Goal: Task Accomplishment & Management: Use online tool/utility

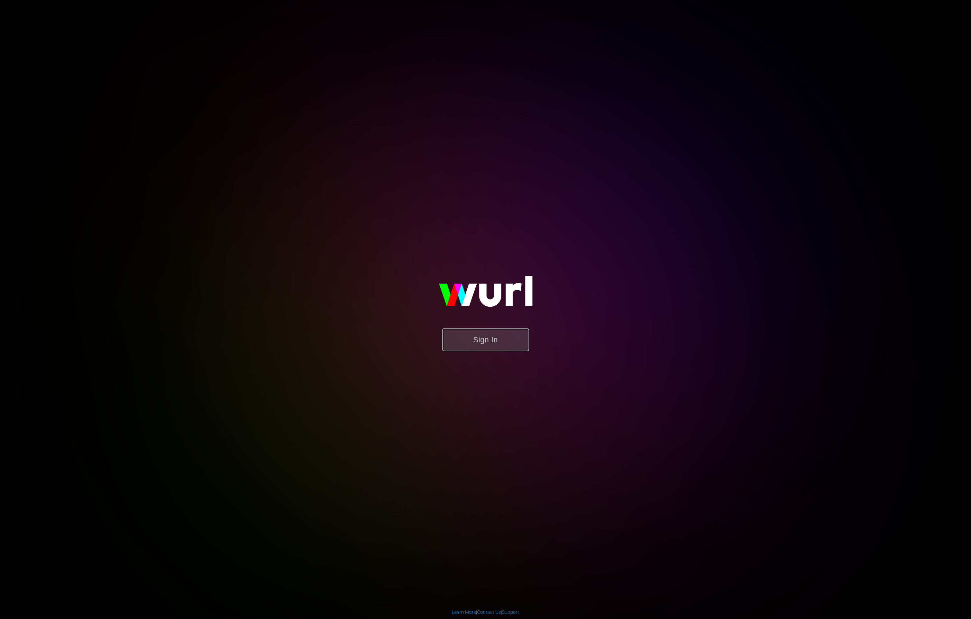
click at [497, 343] on button "Sign In" at bounding box center [485, 340] width 86 height 22
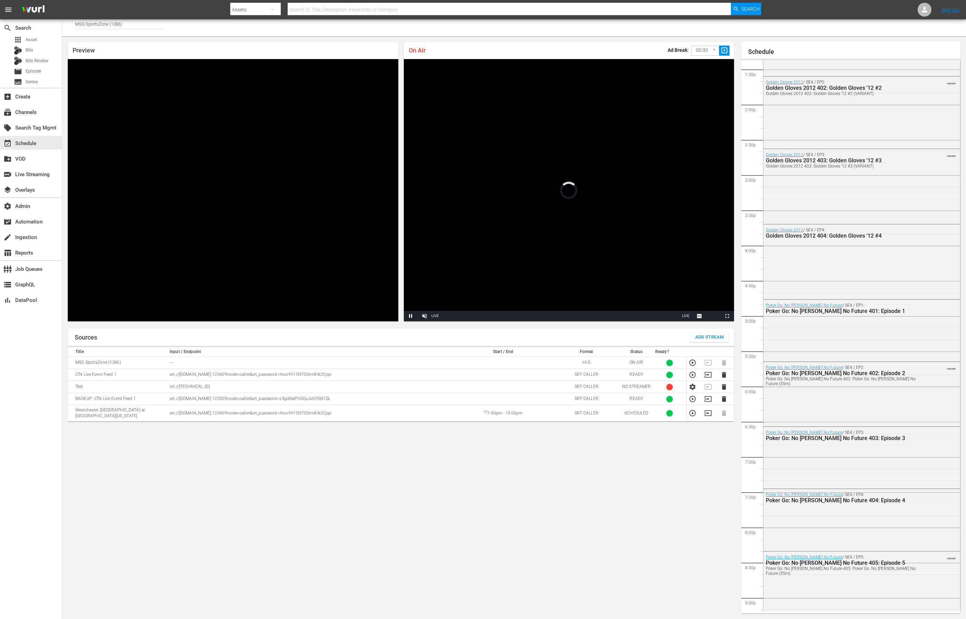
scroll to position [660, 0]
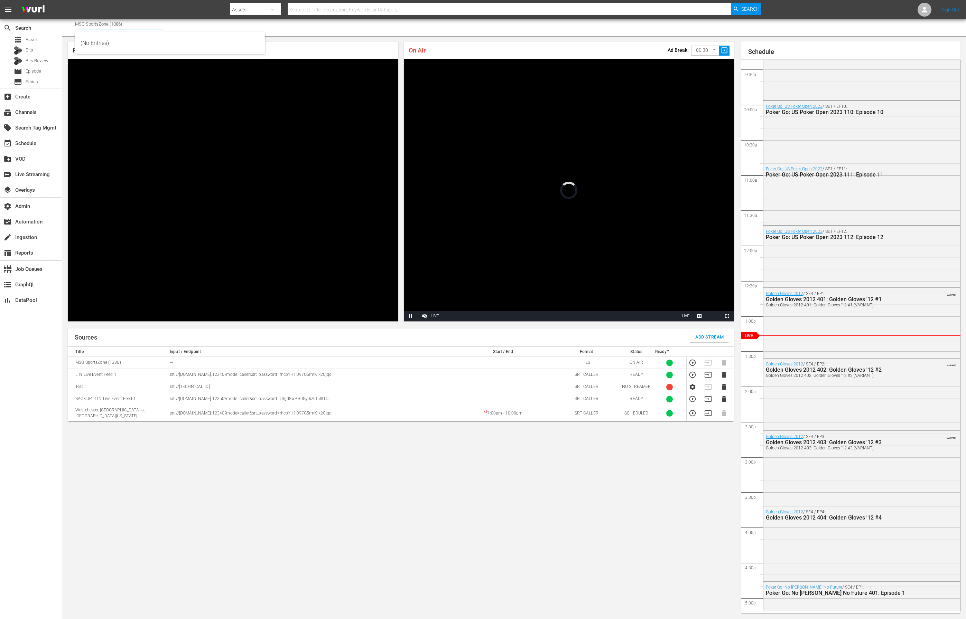
click at [93, 25] on input "MSG SportsZone (1386)" at bounding box center [119, 24] width 88 height 17
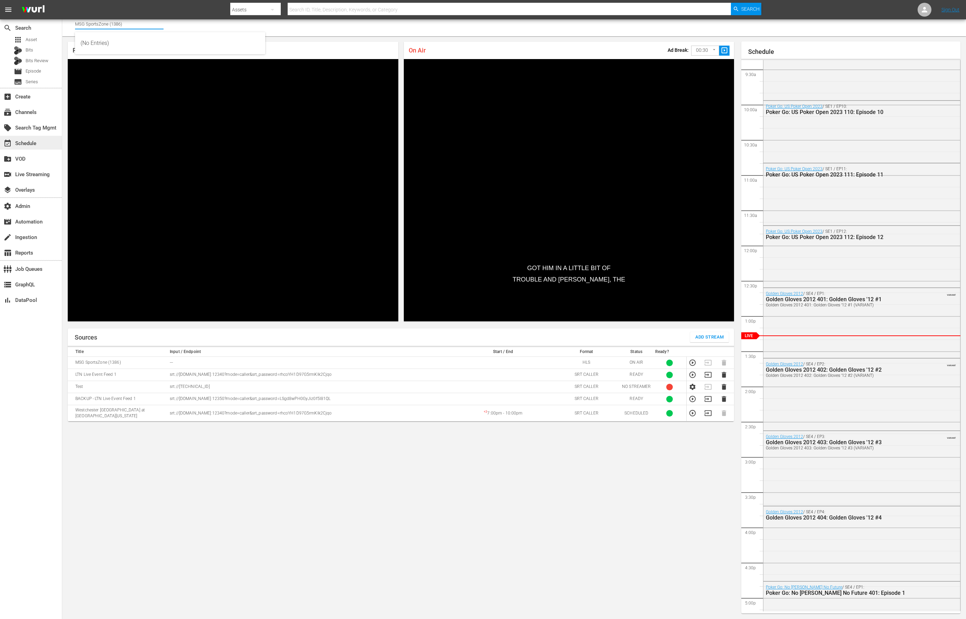
click at [28, 142] on div "event_available Schedule" at bounding box center [19, 142] width 39 height 6
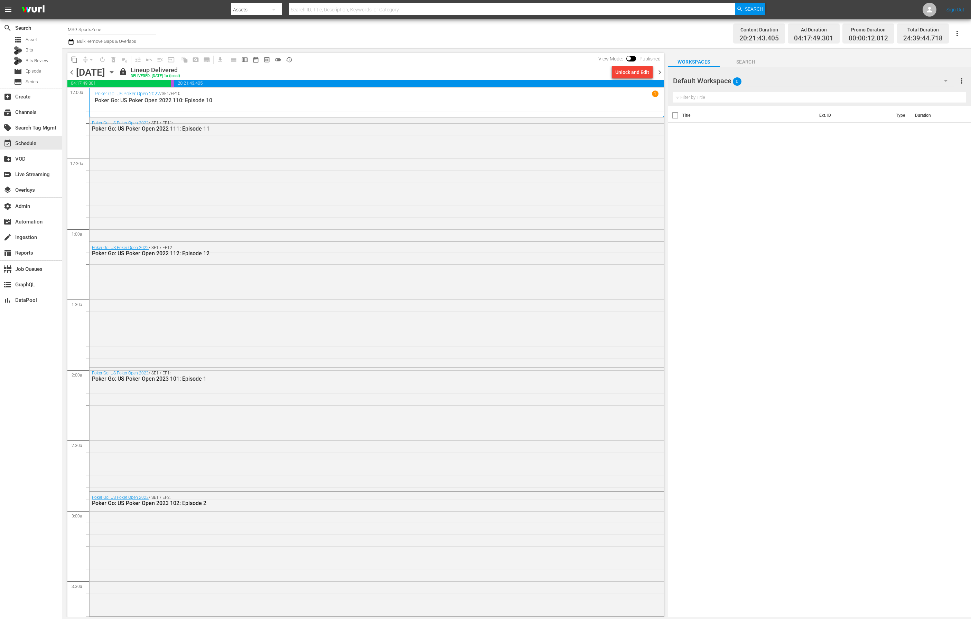
click at [115, 73] on icon "button" at bounding box center [112, 72] width 8 height 8
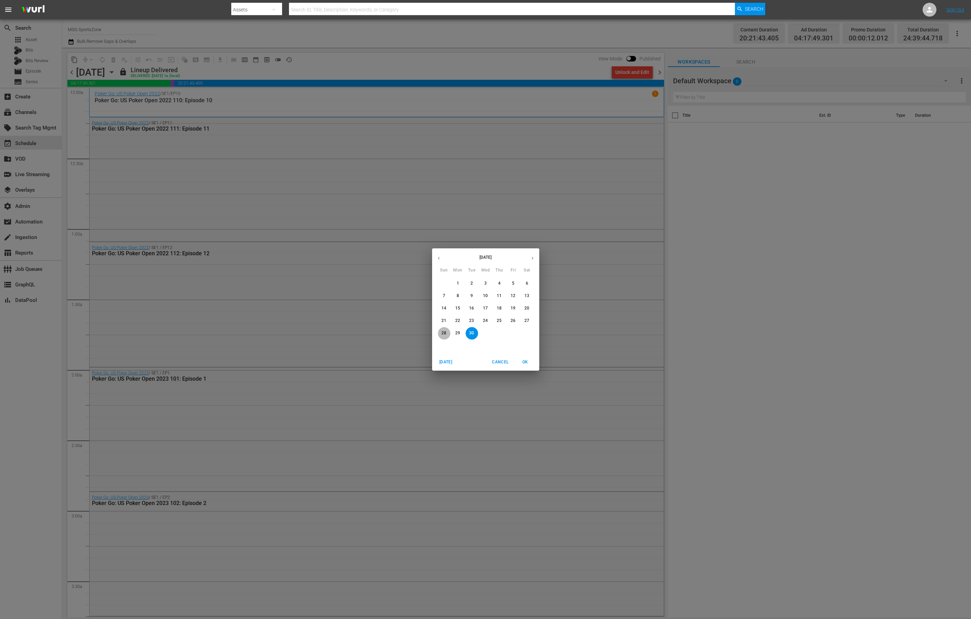
click at [446, 333] on span "28" at bounding box center [444, 333] width 12 height 6
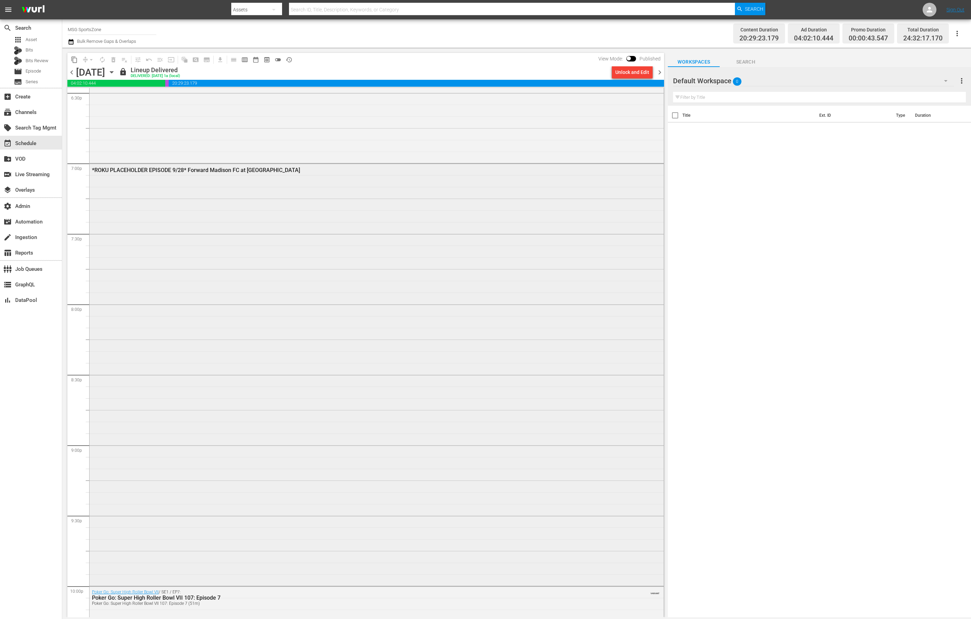
scroll to position [2617, 0]
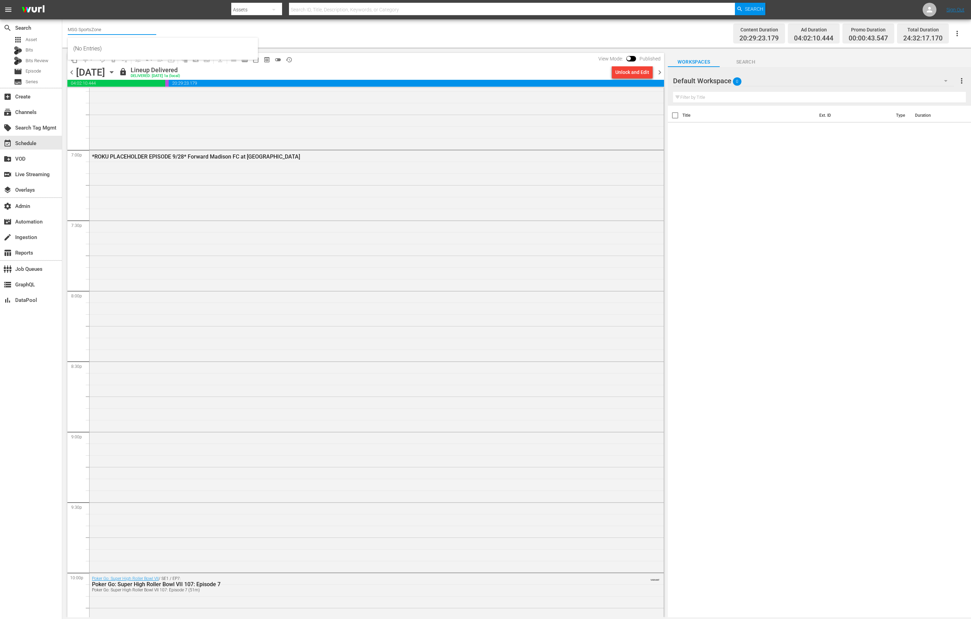
click at [110, 27] on input "MSG SportsZone" at bounding box center [112, 29] width 88 height 17
click at [117, 29] on input "MSG SportsZone" at bounding box center [112, 29] width 88 height 17
click at [148, 53] on div "MSG SportsZone (1386 - amc_msgsportszone_1)" at bounding box center [162, 48] width 179 height 17
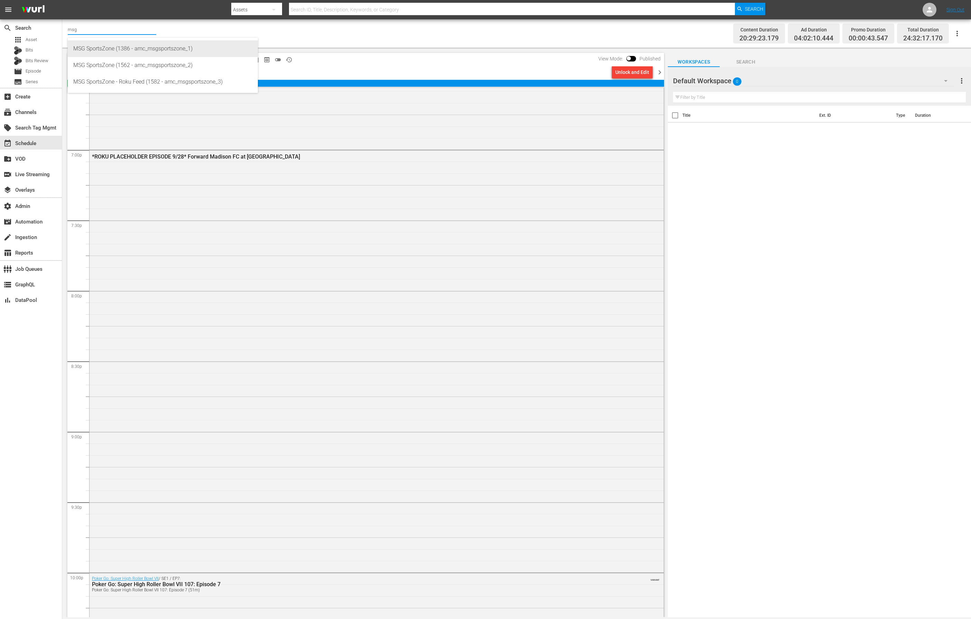
type input "MSG SportsZone (1386 - amc_msgsportszone_1)"
